Goal: Transaction & Acquisition: Obtain resource

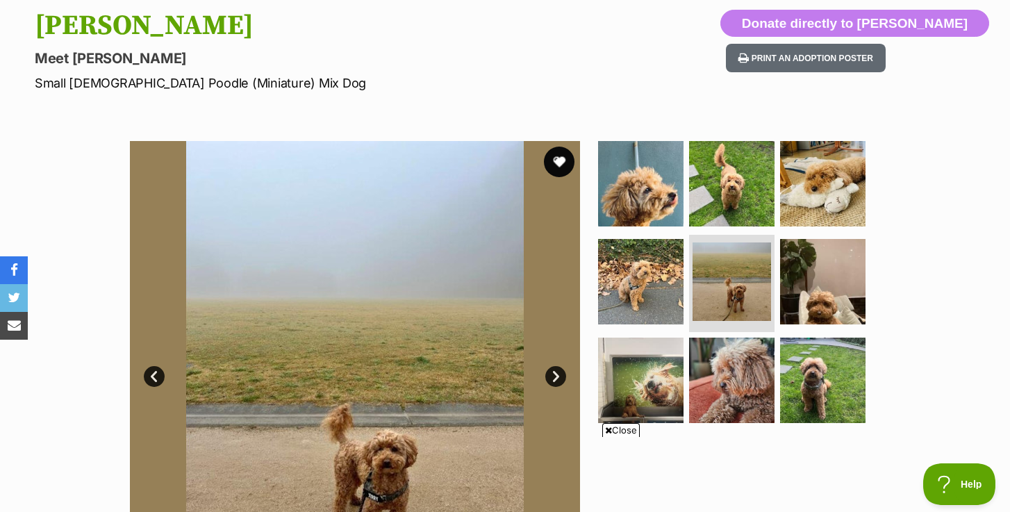
scroll to position [149, 0]
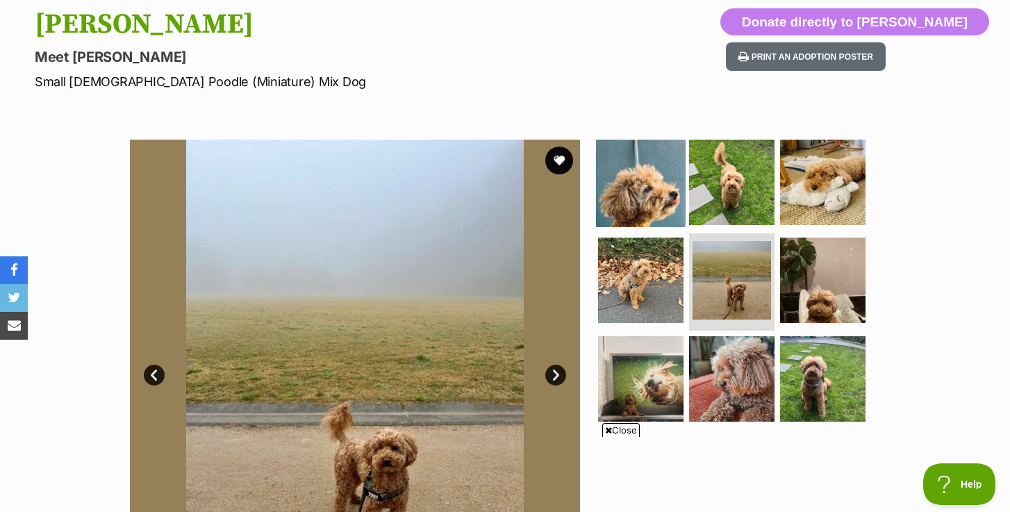
click at [647, 197] on img at bounding box center [641, 182] width 90 height 90
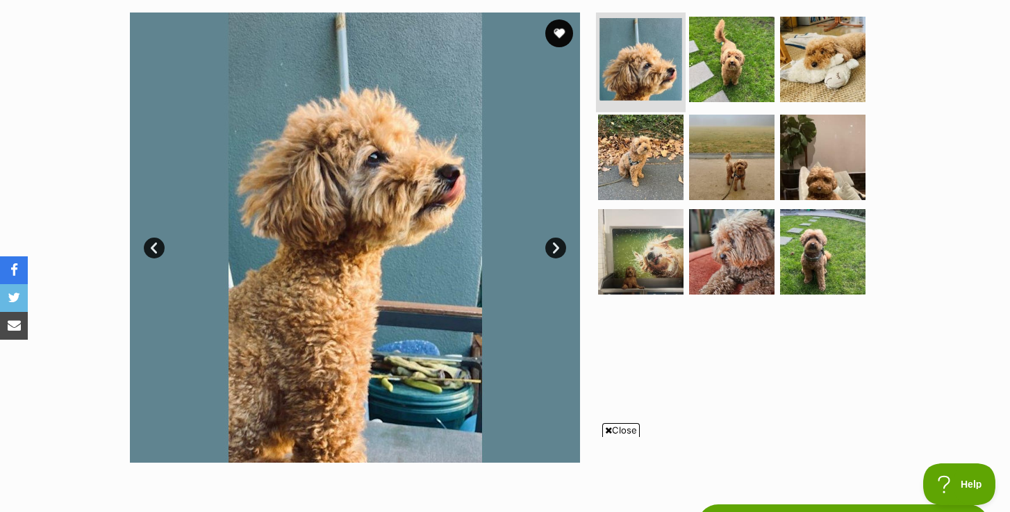
scroll to position [277, 0]
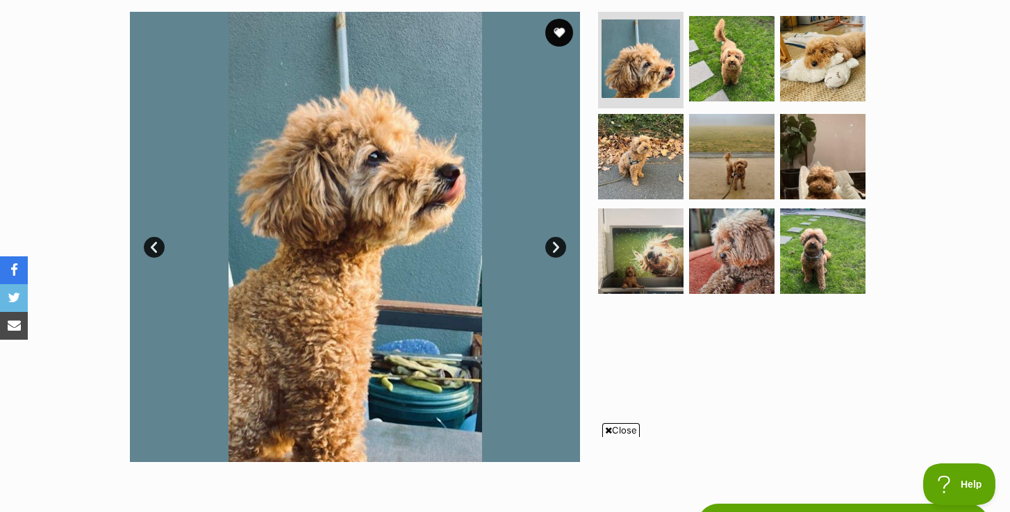
click at [553, 249] on link "Next" at bounding box center [556, 247] width 21 height 21
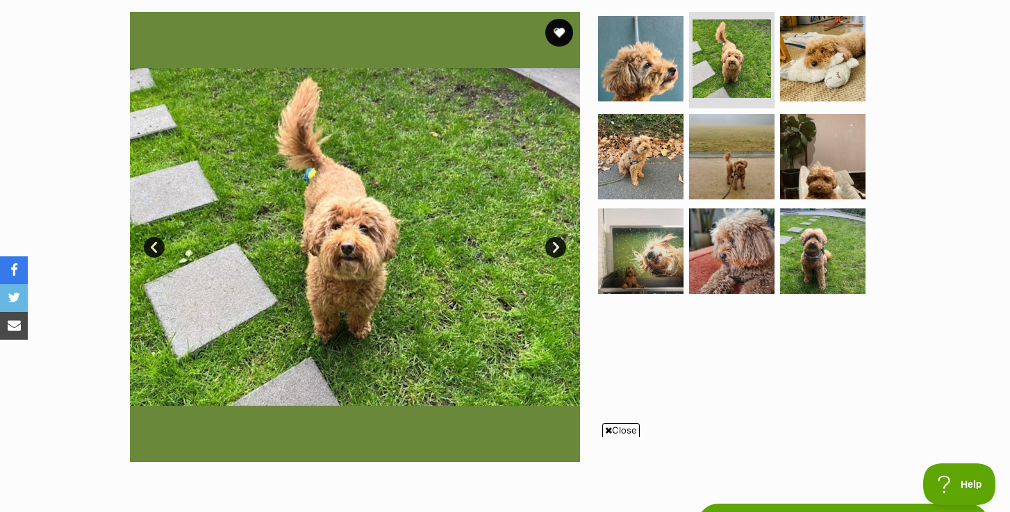
click at [553, 249] on link "Next" at bounding box center [556, 247] width 21 height 21
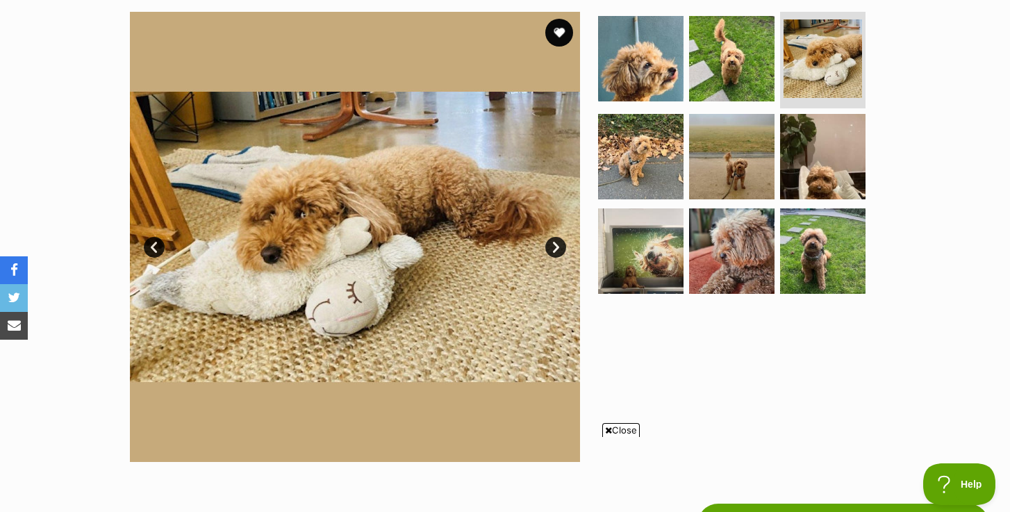
click at [553, 249] on link "Next" at bounding box center [556, 247] width 21 height 21
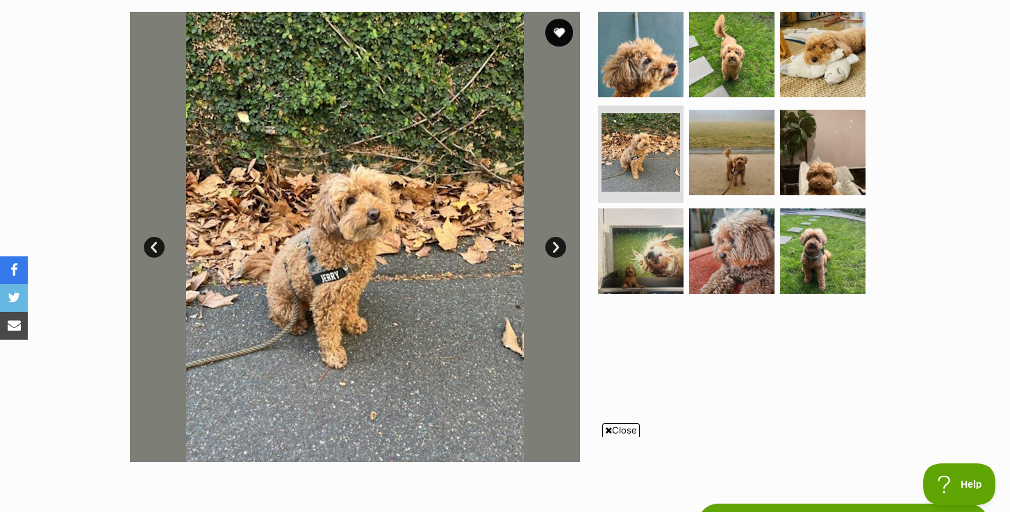
click at [553, 249] on link "Next" at bounding box center [556, 247] width 21 height 21
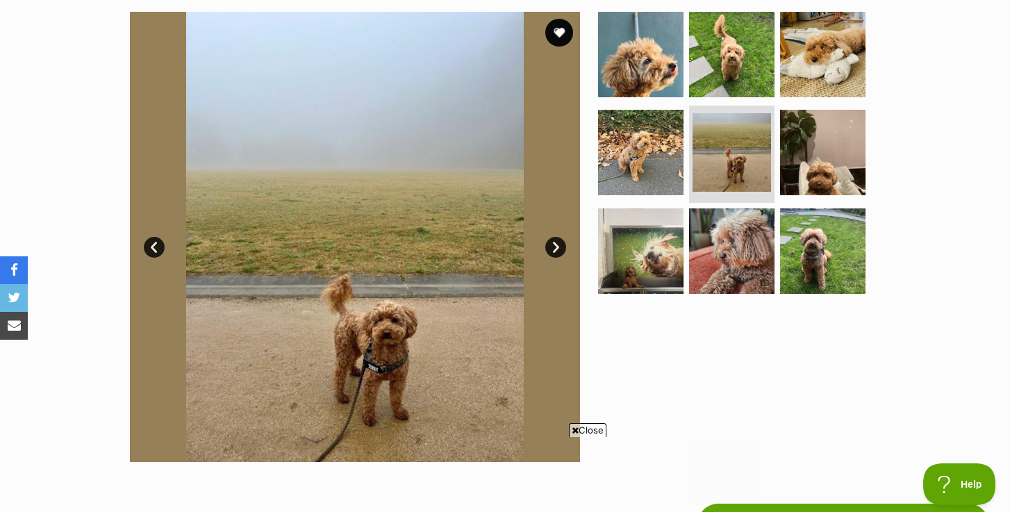
scroll to position [0, 0]
click at [553, 249] on link "Next" at bounding box center [556, 247] width 21 height 21
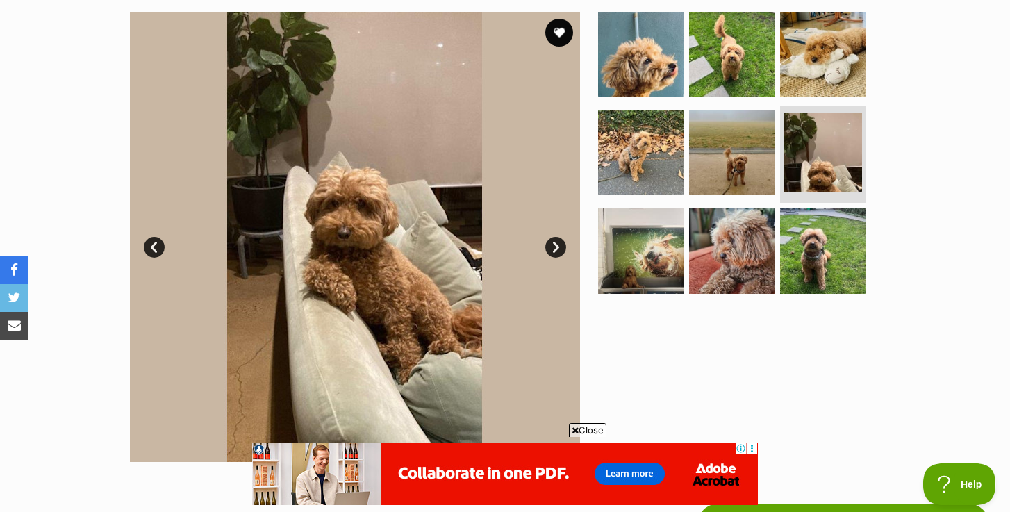
click at [553, 249] on link "Next" at bounding box center [556, 247] width 21 height 21
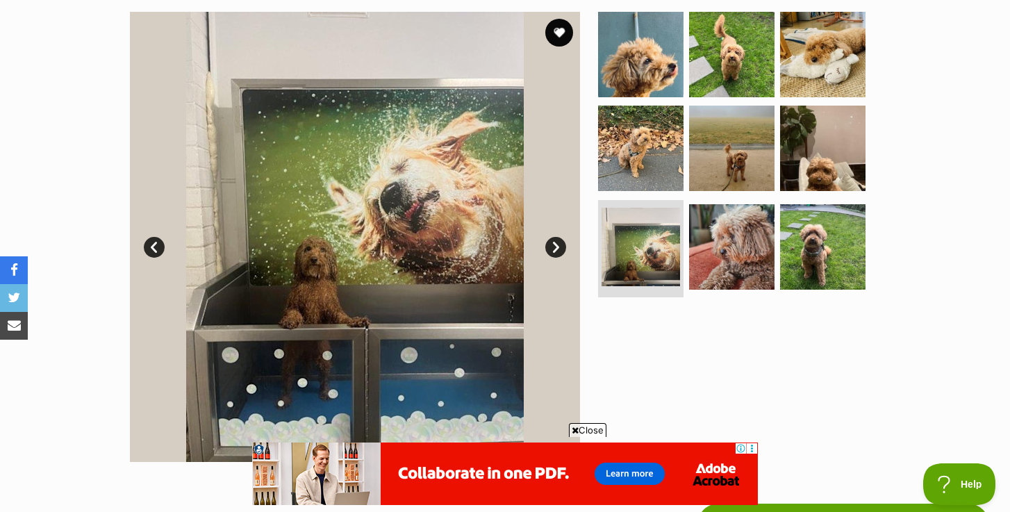
click at [553, 249] on link "Next" at bounding box center [556, 247] width 21 height 21
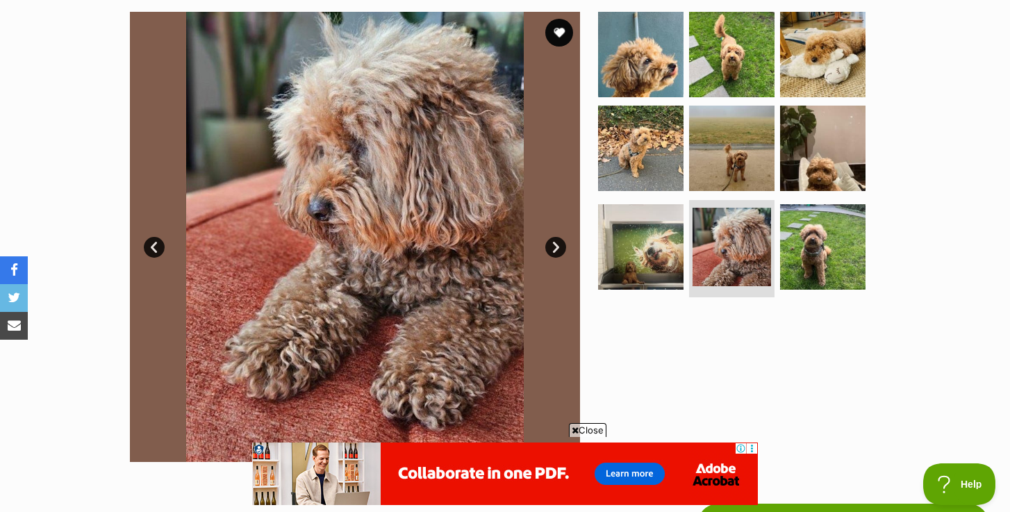
click at [553, 249] on link "Next" at bounding box center [556, 247] width 21 height 21
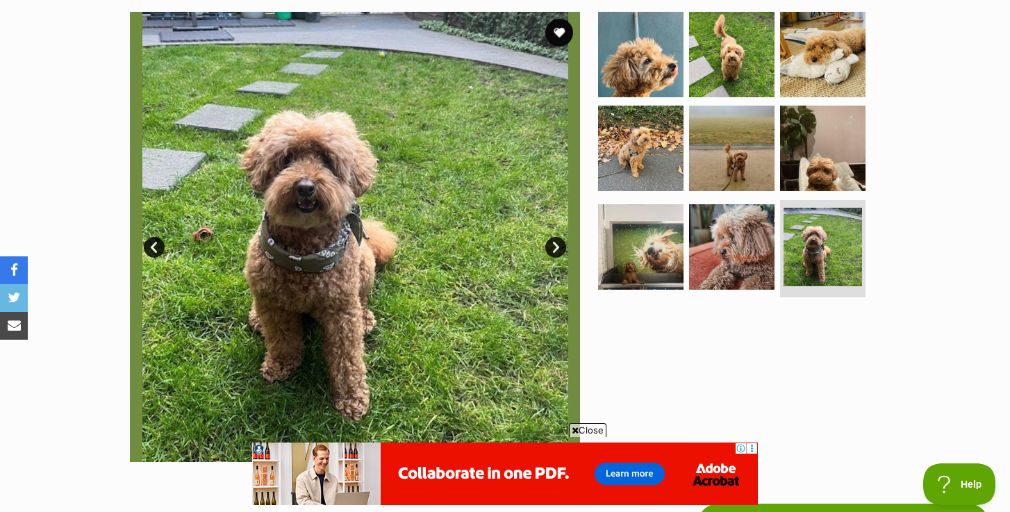
click at [553, 249] on link "Next" at bounding box center [556, 247] width 21 height 21
